Goal: Navigation & Orientation: Find specific page/section

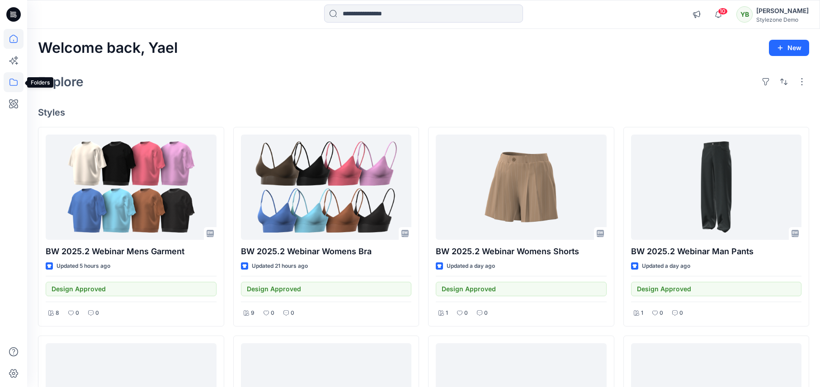
click at [7, 82] on icon at bounding box center [14, 82] width 20 height 20
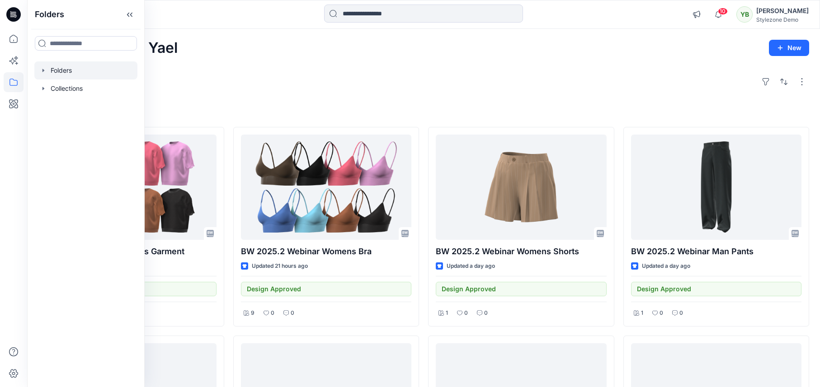
click at [61, 75] on div at bounding box center [85, 70] width 103 height 18
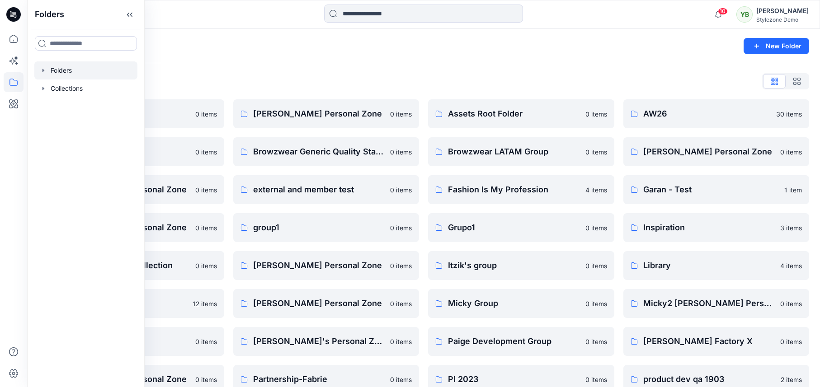
click at [42, 69] on icon "button" at bounding box center [43, 70] width 7 height 7
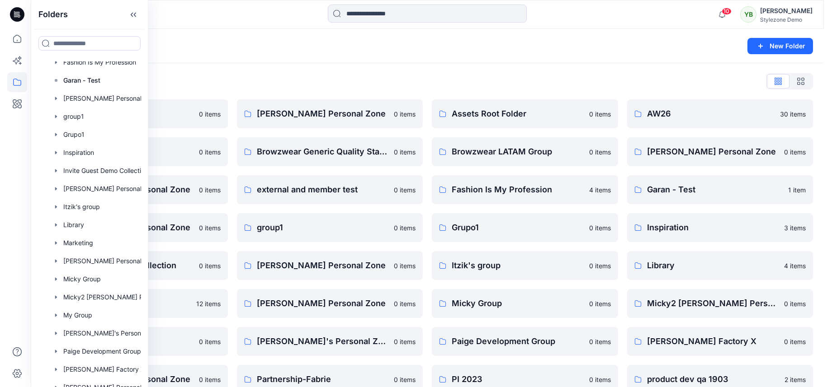
scroll to position [207, 0]
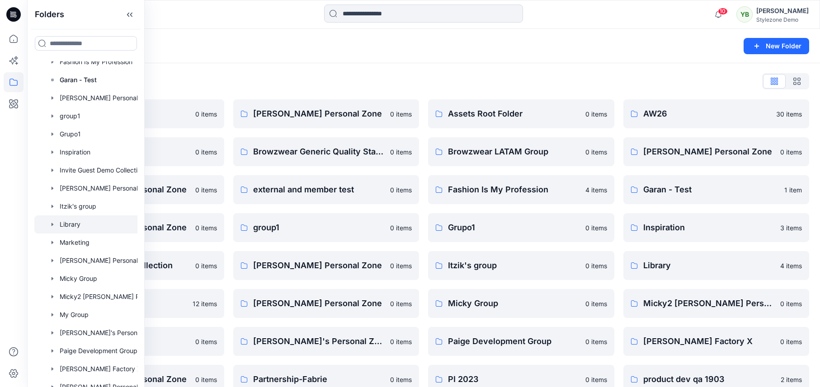
click at [73, 226] on div at bounding box center [97, 225] width 127 height 18
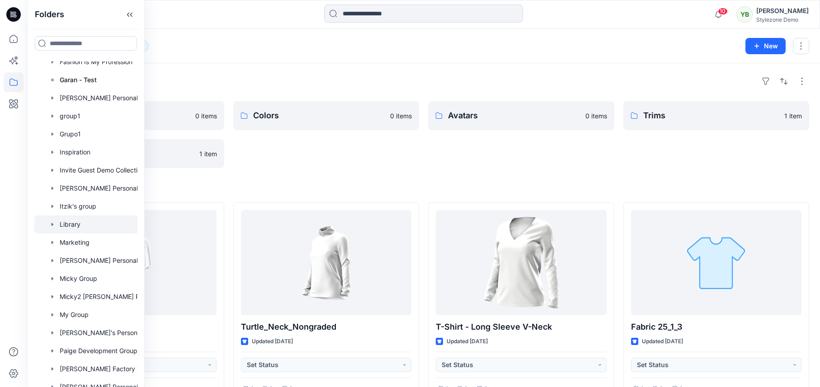
click at [501, 154] on div "Avatars 0 items" at bounding box center [521, 134] width 186 height 67
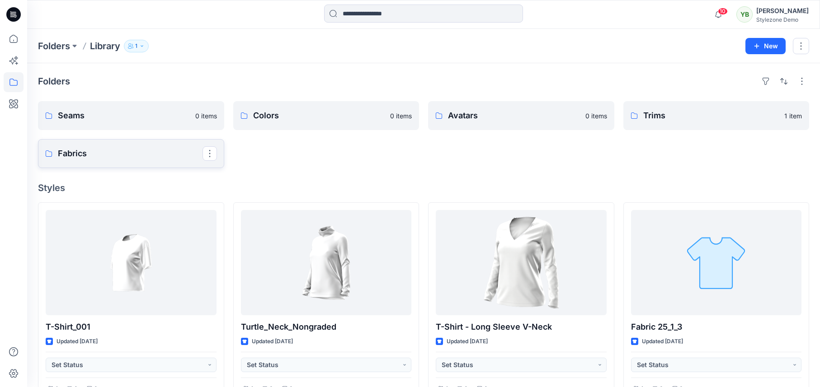
click at [95, 154] on p "Fabrics" at bounding box center [130, 153] width 145 height 13
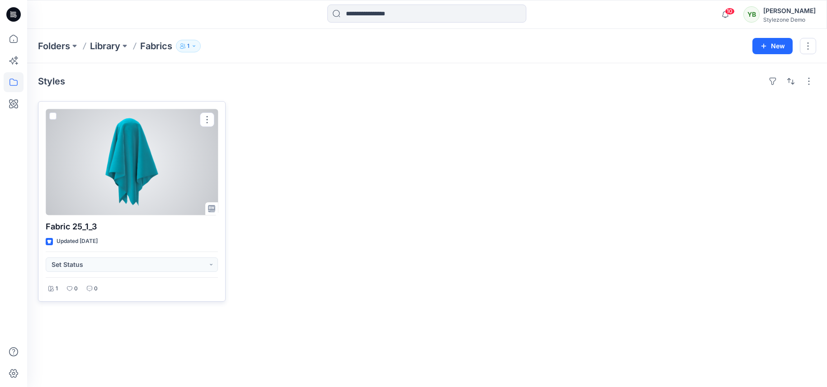
click at [165, 166] on div at bounding box center [132, 162] width 172 height 106
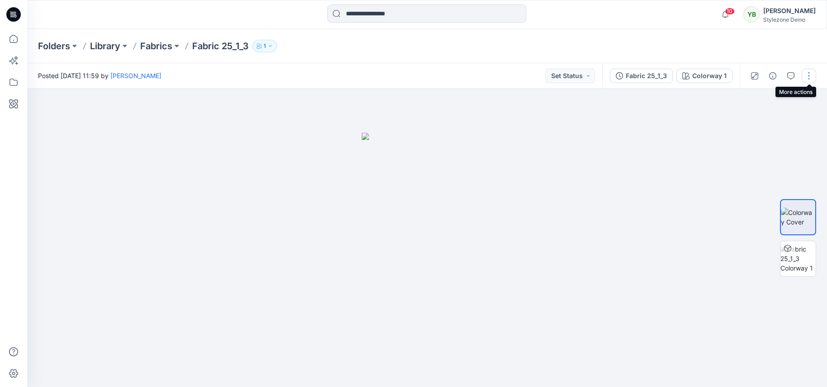
click at [809, 77] on button "button" at bounding box center [808, 76] width 14 height 14
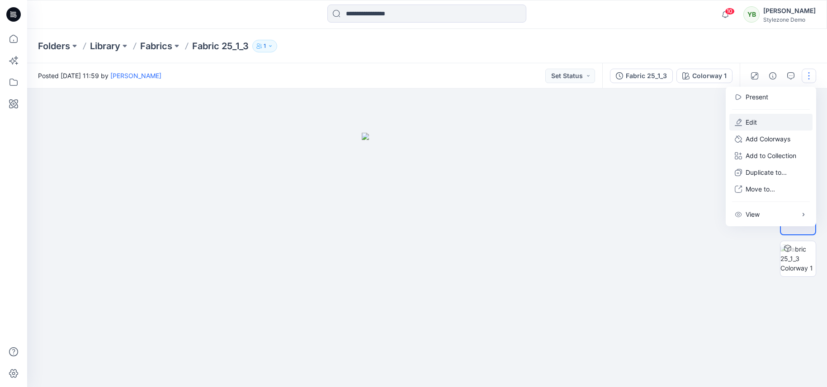
click at [760, 124] on button "Edit" at bounding box center [770, 122] width 83 height 17
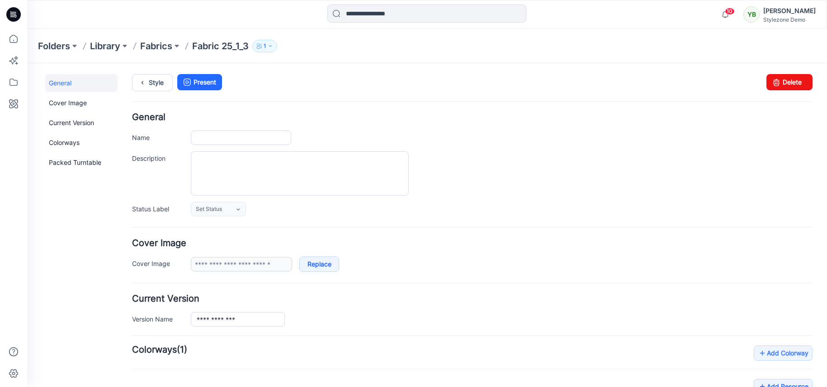
type input "**********"
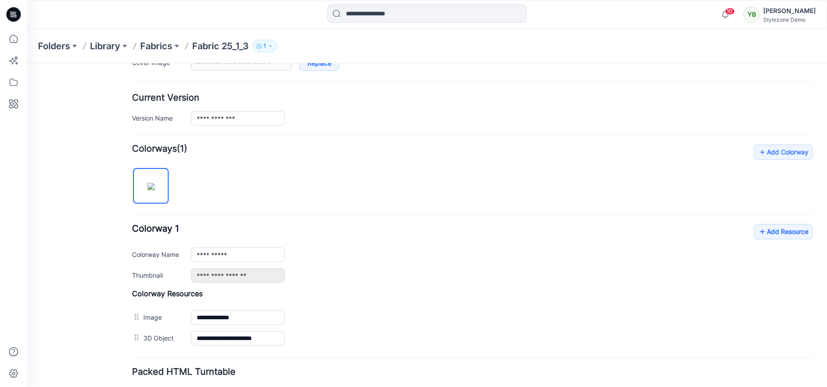
scroll to position [209, 0]
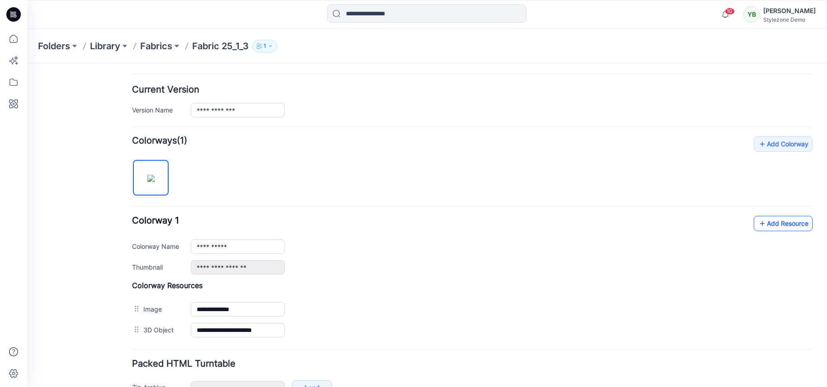
click at [768, 222] on link "Add Resource" at bounding box center [782, 223] width 59 height 15
click at [155, 49] on p "Fabrics" at bounding box center [156, 46] width 32 height 13
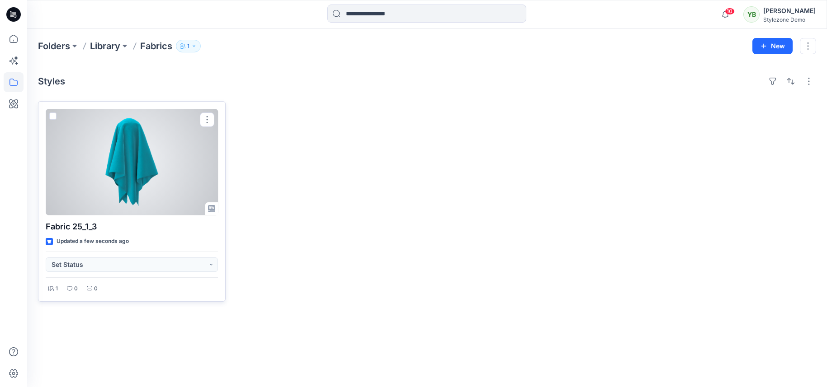
click at [132, 169] on div at bounding box center [132, 162] width 172 height 106
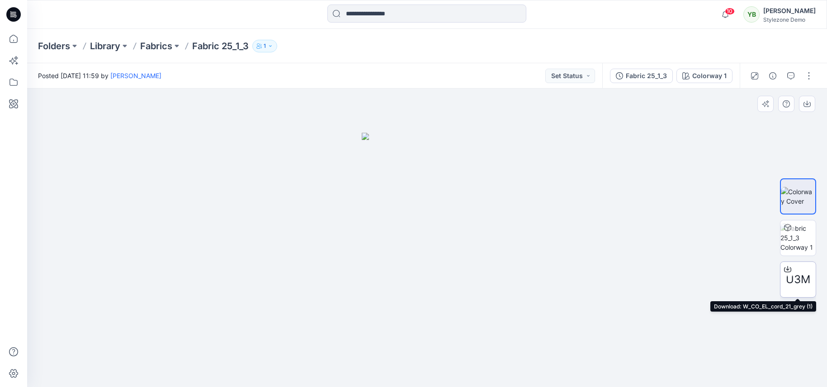
click at [788, 269] on icon at bounding box center [787, 268] width 4 height 5
click at [151, 44] on p "Fabrics" at bounding box center [156, 46] width 32 height 13
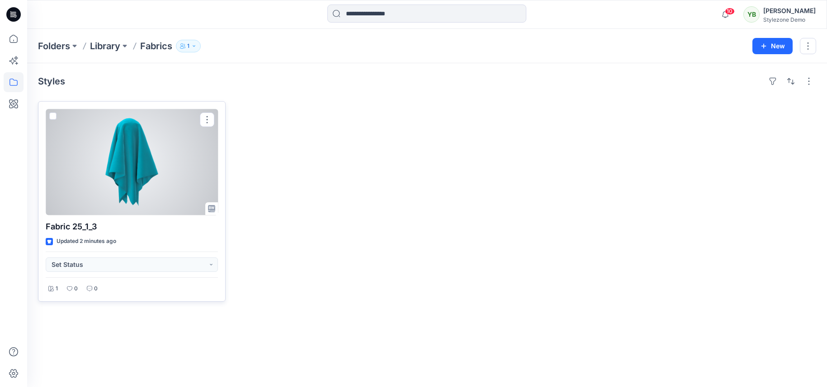
click at [156, 149] on div at bounding box center [132, 162] width 172 height 106
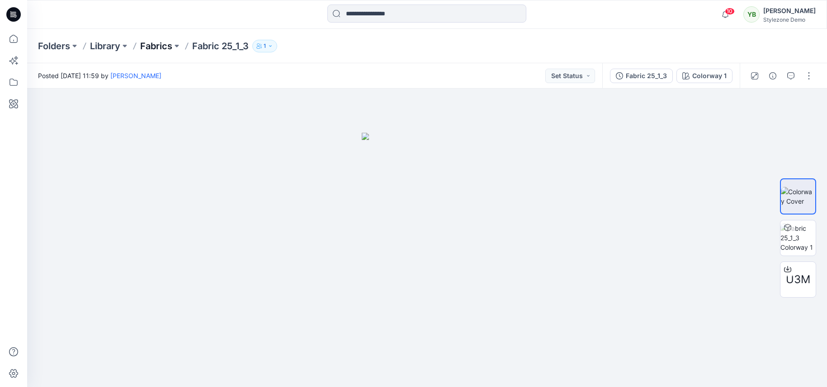
click at [148, 46] on p "Fabrics" at bounding box center [156, 46] width 32 height 13
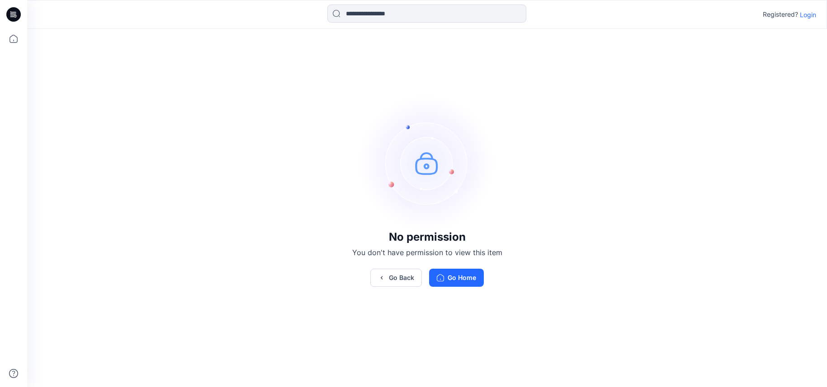
click at [803, 18] on p "Login" at bounding box center [807, 14] width 16 height 9
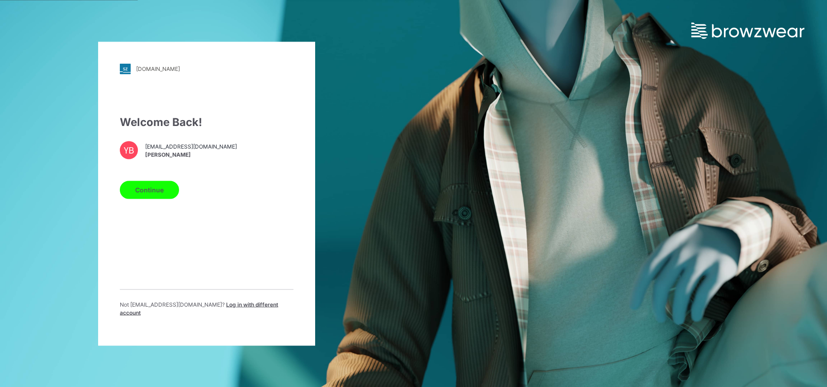
click at [162, 198] on button "Continue" at bounding box center [149, 190] width 59 height 18
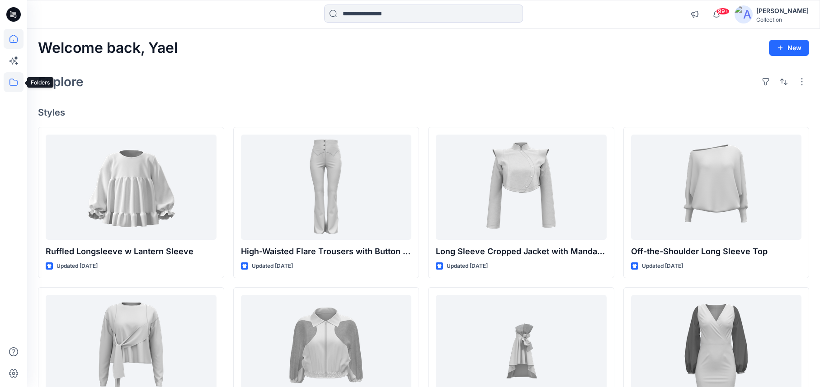
click at [17, 79] on icon at bounding box center [14, 82] width 20 height 20
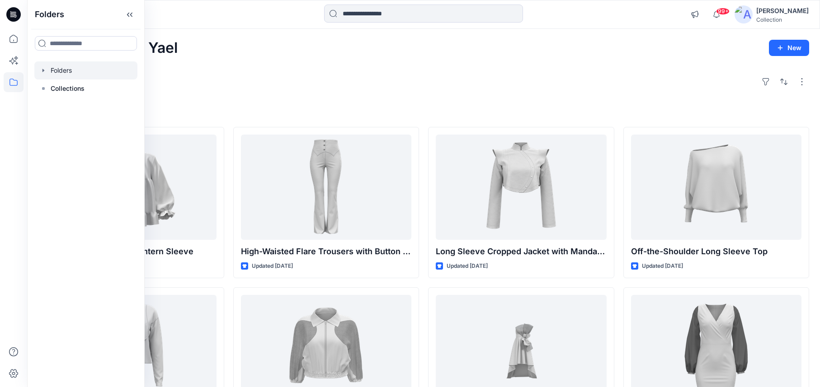
click at [71, 73] on div at bounding box center [85, 70] width 103 height 18
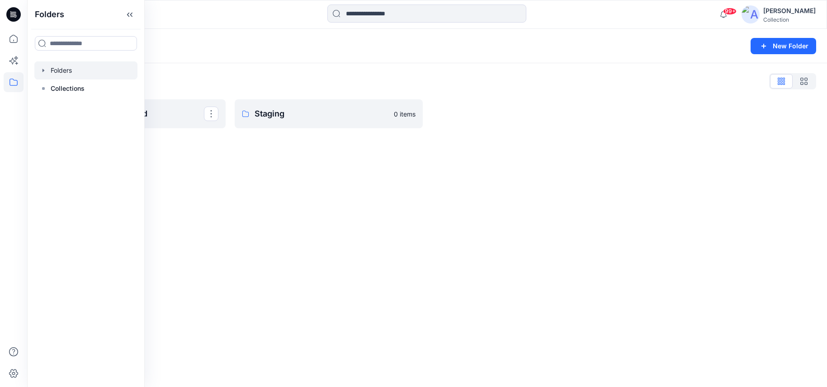
click at [305, 183] on div "Folders New Folder Folders List Browzwear Assets Old Staging 0 items" at bounding box center [426, 208] width 799 height 358
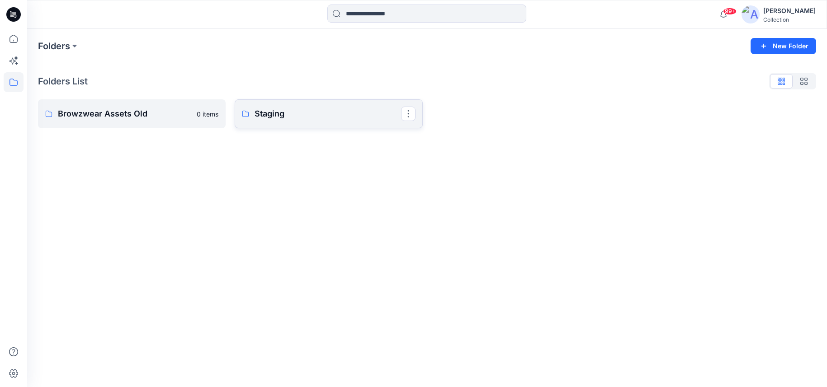
click at [270, 117] on p "Staging" at bounding box center [327, 114] width 146 height 13
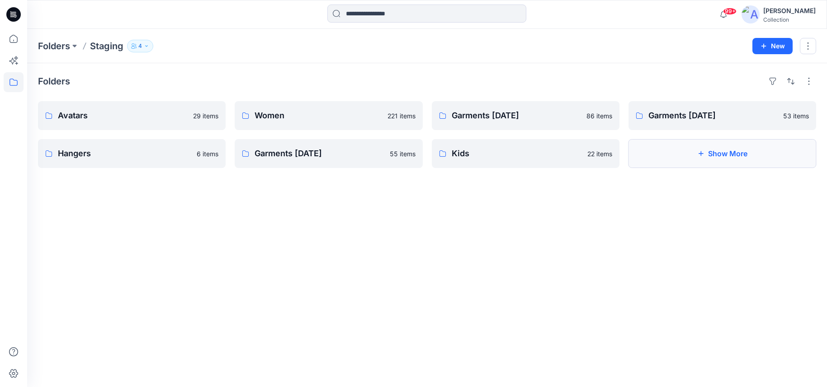
click at [673, 165] on button "Show More" at bounding box center [722, 153] width 188 height 29
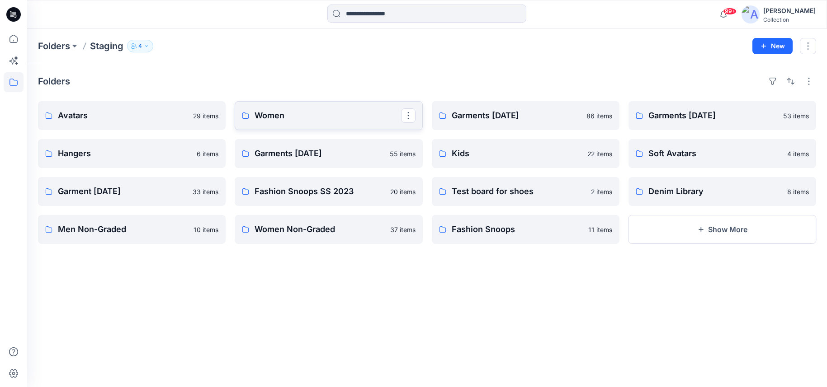
click at [287, 115] on p "Women" at bounding box center [327, 115] width 146 height 13
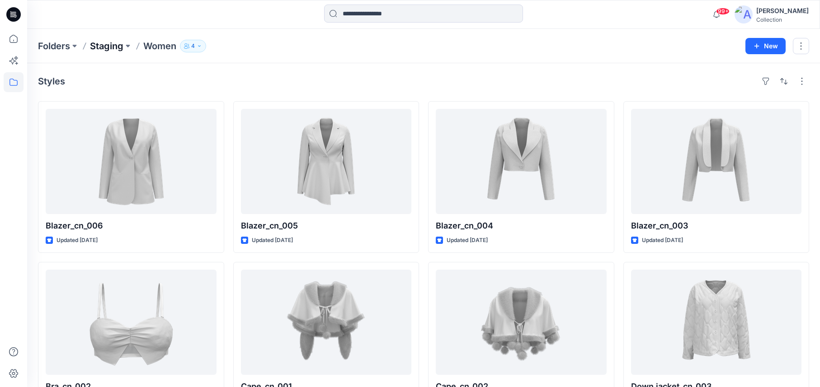
click at [106, 51] on p "Staging" at bounding box center [106, 46] width 33 height 13
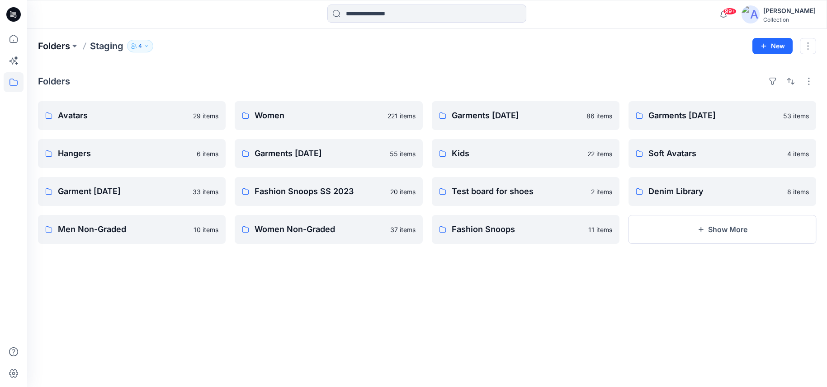
click at [48, 44] on p "Folders" at bounding box center [54, 46] width 32 height 13
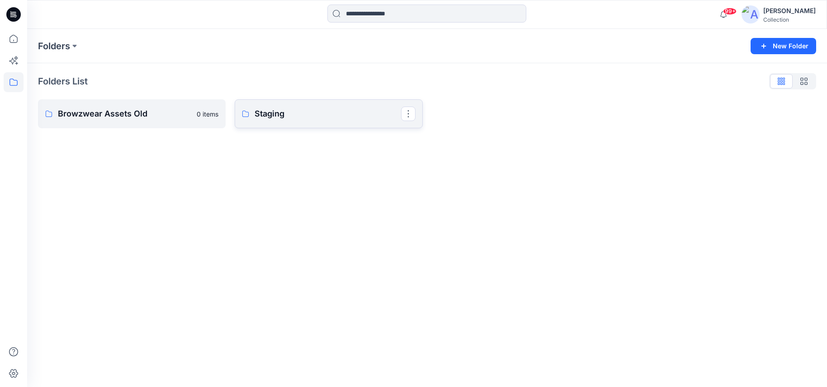
click at [314, 111] on p "Staging" at bounding box center [327, 114] width 146 height 13
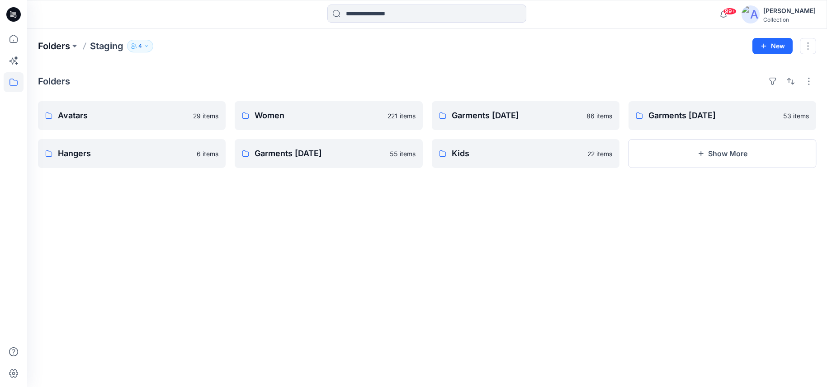
click at [54, 49] on p "Folders" at bounding box center [54, 46] width 32 height 13
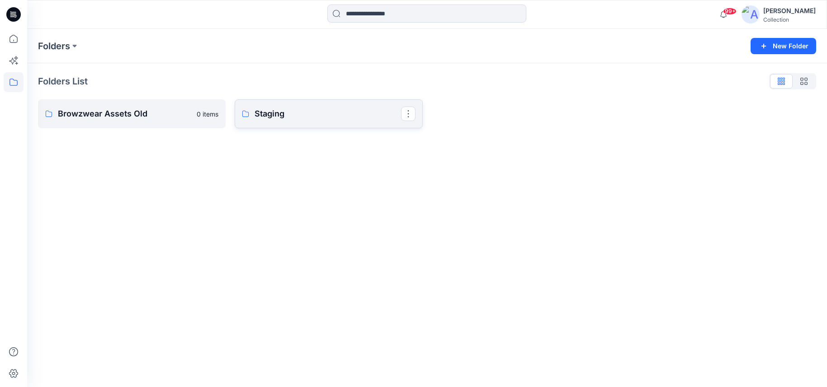
click at [298, 117] on p "Staging" at bounding box center [327, 114] width 146 height 13
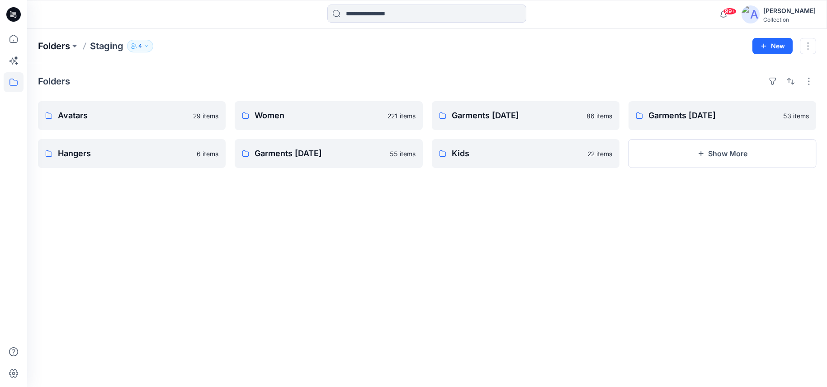
click at [59, 51] on p "Folders" at bounding box center [54, 46] width 32 height 13
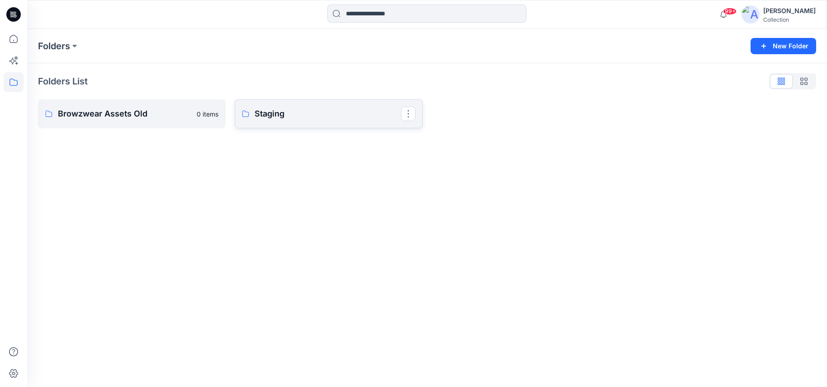
click at [268, 113] on p "Staging" at bounding box center [327, 114] width 146 height 13
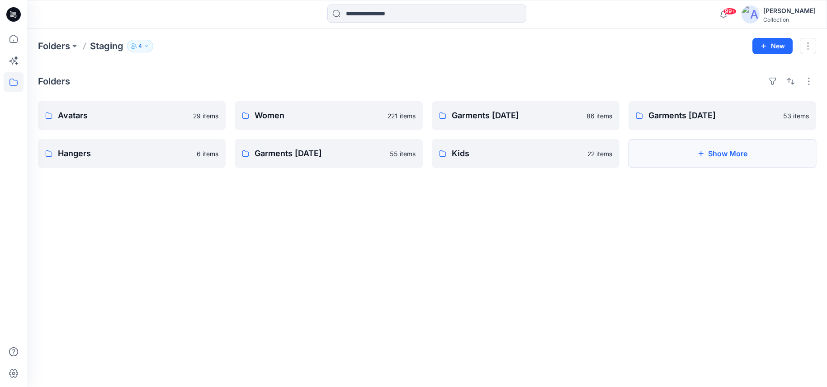
click at [696, 151] on button "Show More" at bounding box center [722, 153] width 188 height 29
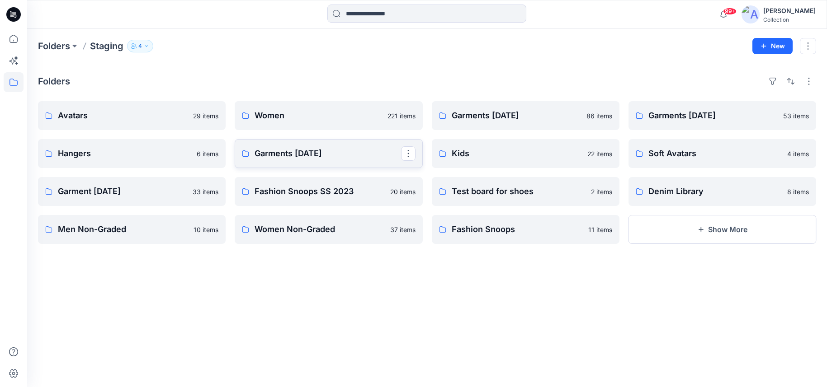
click at [300, 160] on p "Garments 13.12.23" at bounding box center [327, 153] width 146 height 13
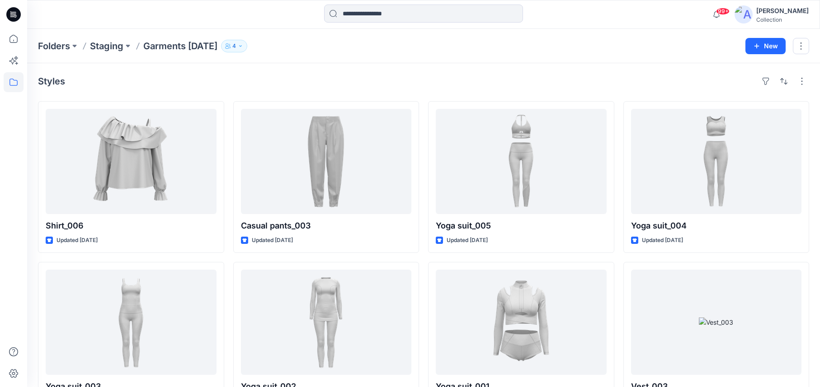
click at [779, 17] on div "Collection" at bounding box center [782, 19] width 52 height 7
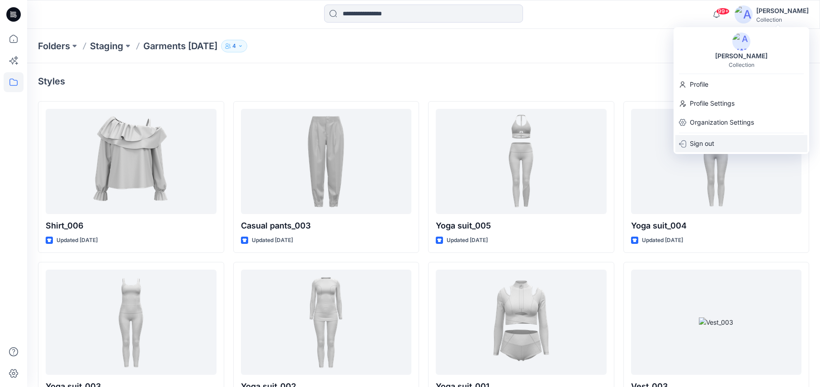
click at [719, 144] on div "Sign out" at bounding box center [741, 143] width 132 height 17
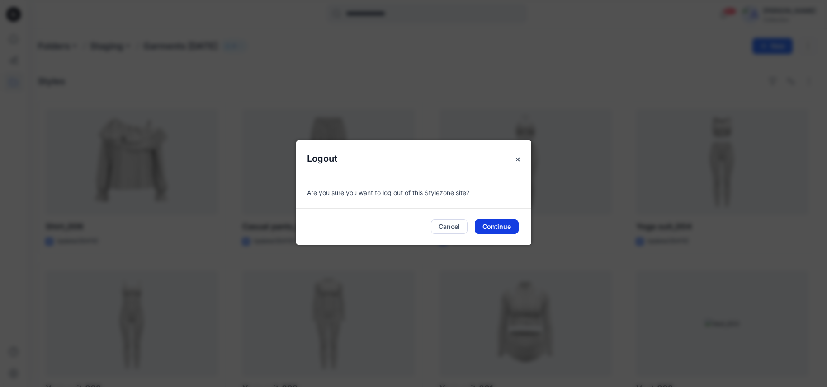
click at [495, 231] on button "Continue" at bounding box center [496, 227] width 44 height 14
